Goal: Task Accomplishment & Management: Complete application form

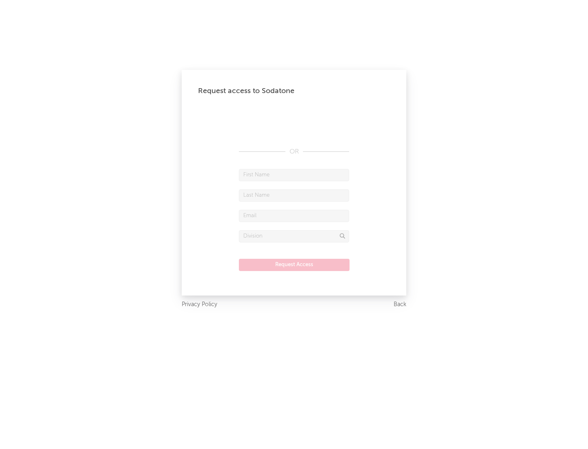
click at [294, 175] on input "text" at bounding box center [294, 175] width 110 height 12
type input "[PERSON_NAME]"
click at [294, 195] on input "text" at bounding box center [294, 196] width 110 height 12
type input "[PERSON_NAME]"
click at [294, 216] on input "text" at bounding box center [294, 216] width 110 height 12
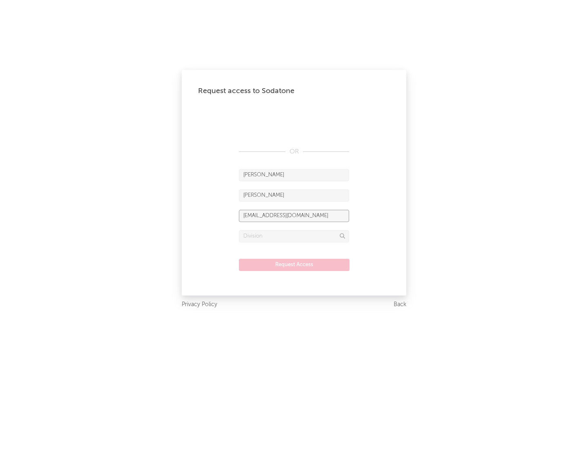
type input "[EMAIL_ADDRESS][DOMAIN_NAME]"
click at [294, 236] on input "text" at bounding box center [294, 236] width 110 height 12
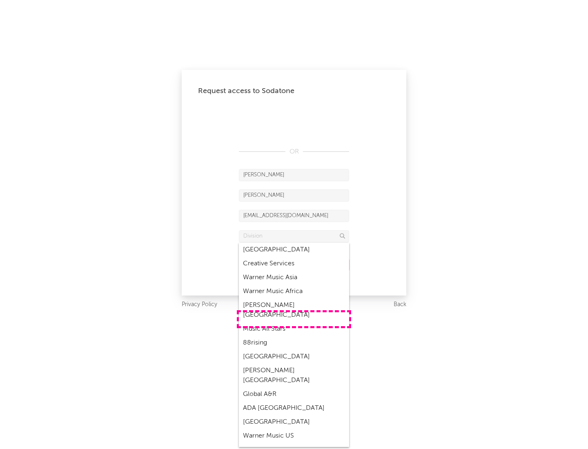
click at [294, 322] on div "Music All Stars" at bounding box center [294, 329] width 110 height 14
type input "Music All Stars"
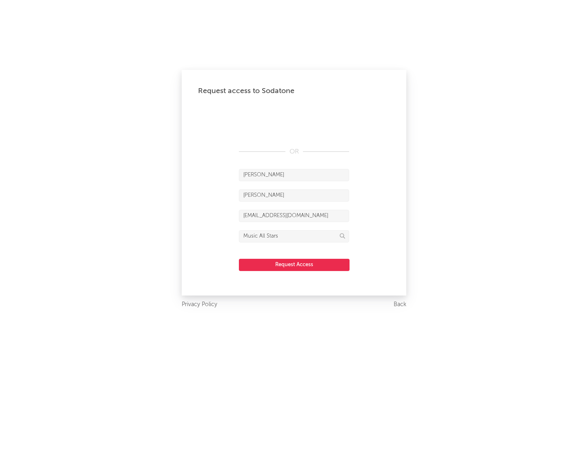
click at [294, 265] on button "Request Access" at bounding box center [294, 265] width 111 height 12
